Goal: Information Seeking & Learning: Learn about a topic

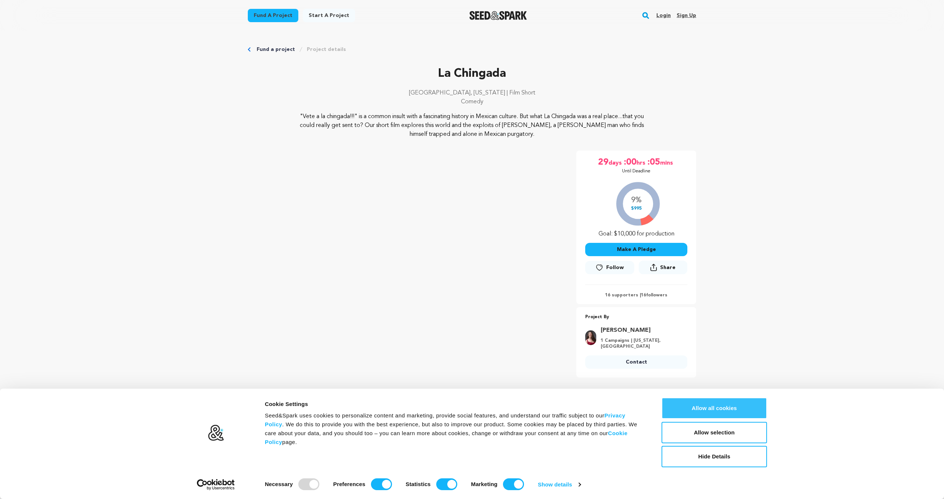
click at [708, 410] on button "Allow all cookies" at bounding box center [714, 407] width 105 height 21
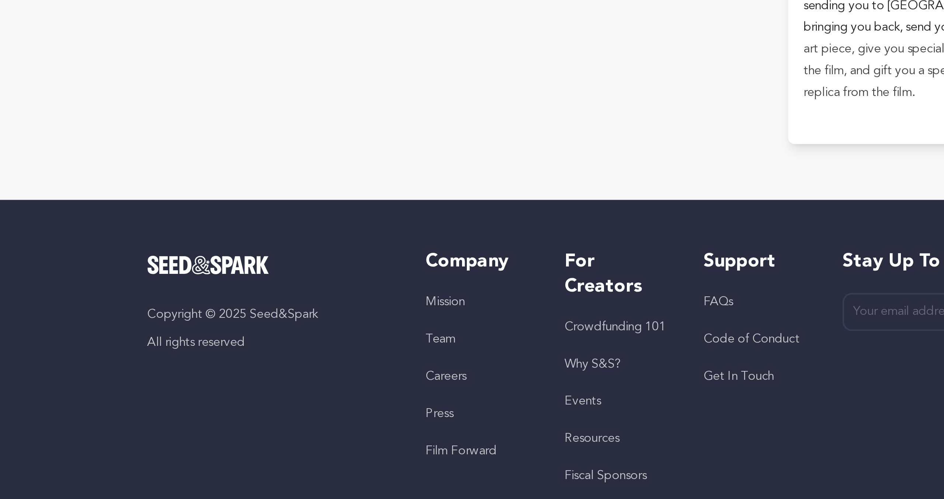
scroll to position [1719, 0]
